Goal: Task Accomplishment & Management: Use online tool/utility

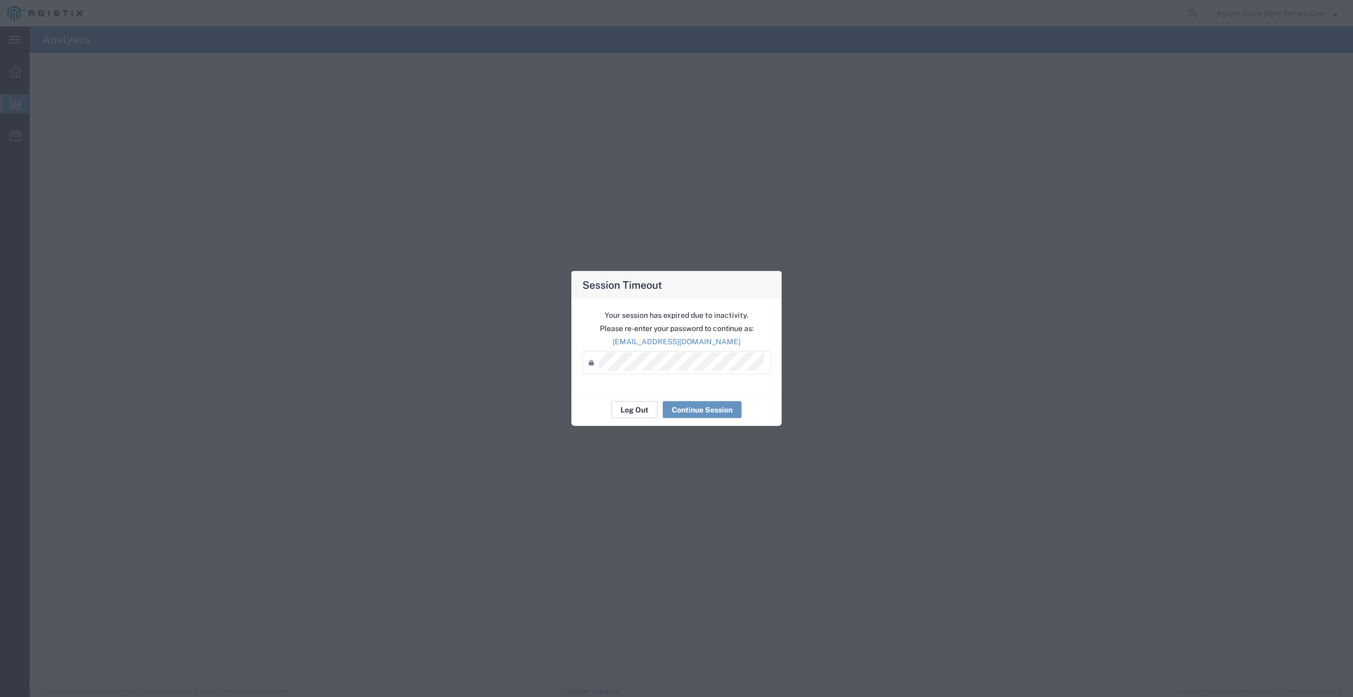
click at [632, 410] on button "Log Out" at bounding box center [634, 409] width 46 height 17
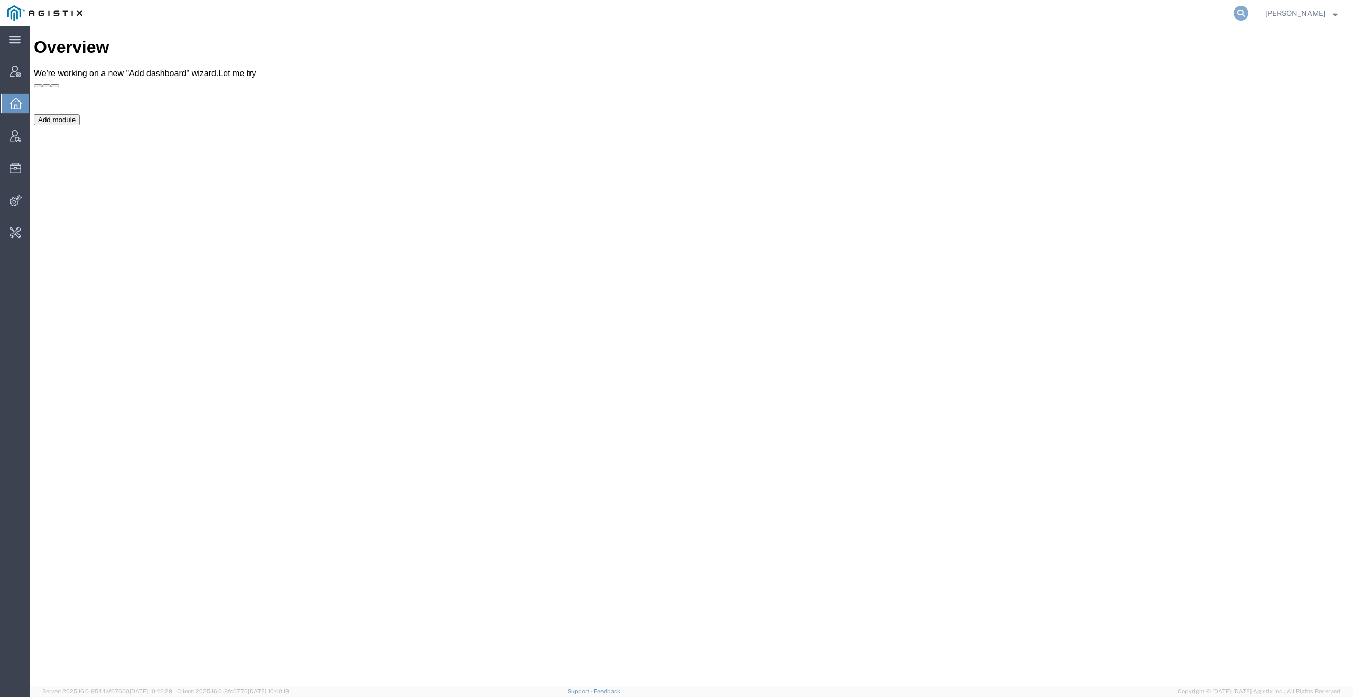
click at [1248, 14] on icon at bounding box center [1241, 13] width 15 height 15
click at [1151, 12] on input "search" at bounding box center [1072, 13] width 321 height 25
type input "quicksigh"
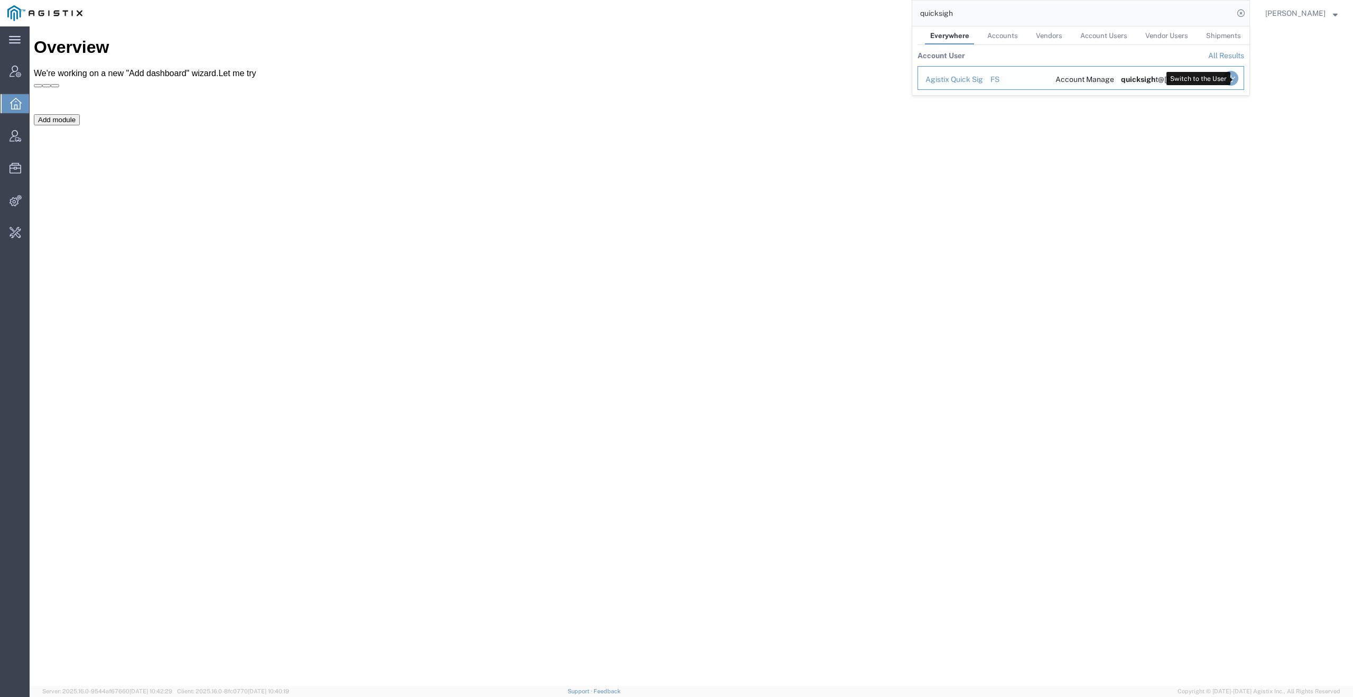
click at [1235, 78] on icon "Search Results" at bounding box center [1231, 78] width 15 height 15
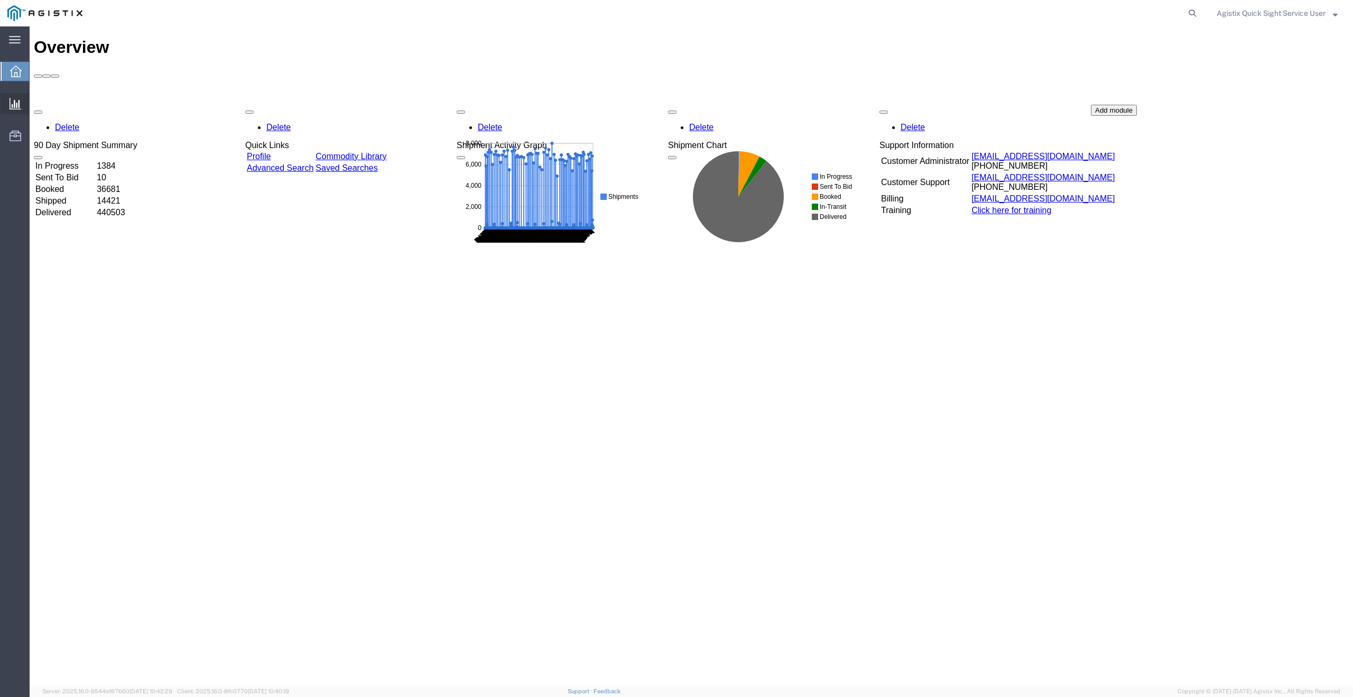
click at [0, 0] on span "New Analysis" at bounding box center [0, 0] width 0 height 0
